Goal: Task Accomplishment & Management: Complete application form

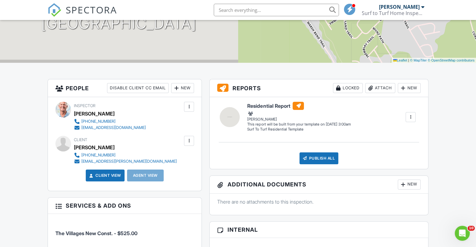
scroll to position [104, 0]
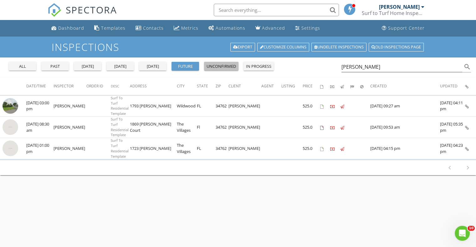
click at [230, 66] on div "unconfirmed" at bounding box center [220, 66] width 29 height 6
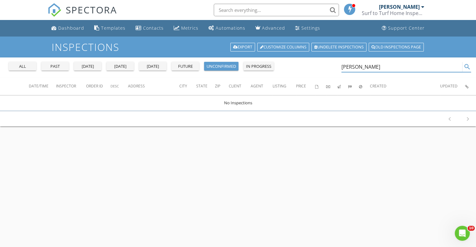
click at [358, 68] on input "craig" at bounding box center [401, 67] width 121 height 10
type input "c"
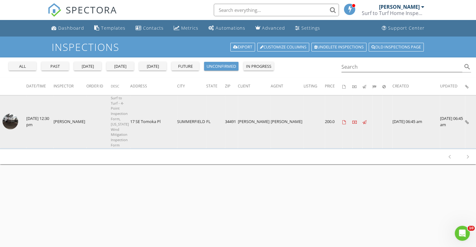
click at [13, 114] on img at bounding box center [11, 122] width 16 height 16
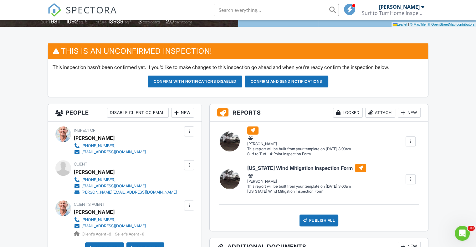
scroll to position [144, 0]
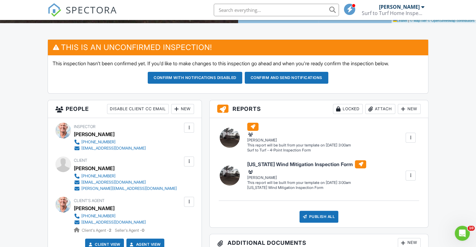
click at [226, 137] on div at bounding box center [230, 138] width 20 height 20
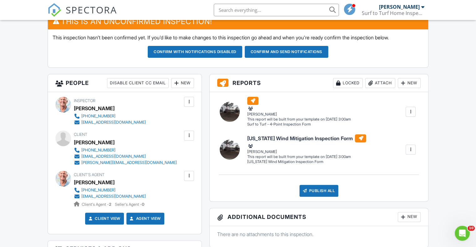
scroll to position [169, 0]
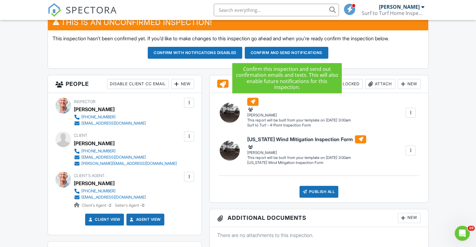
click at [242, 52] on button "Confirm and send notifications" at bounding box center [195, 53] width 94 height 12
